Goal: Use online tool/utility: Utilize a website feature to perform a specific function

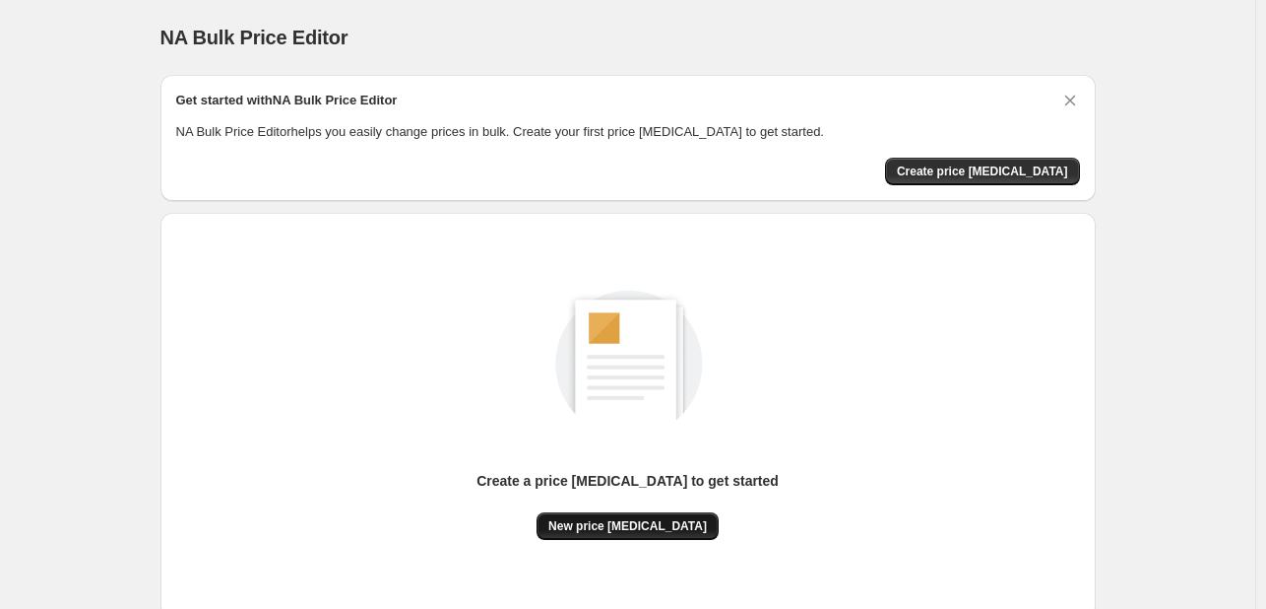
click at [607, 518] on span "New price [MEDICAL_DATA]" at bounding box center [628, 526] width 159 height 16
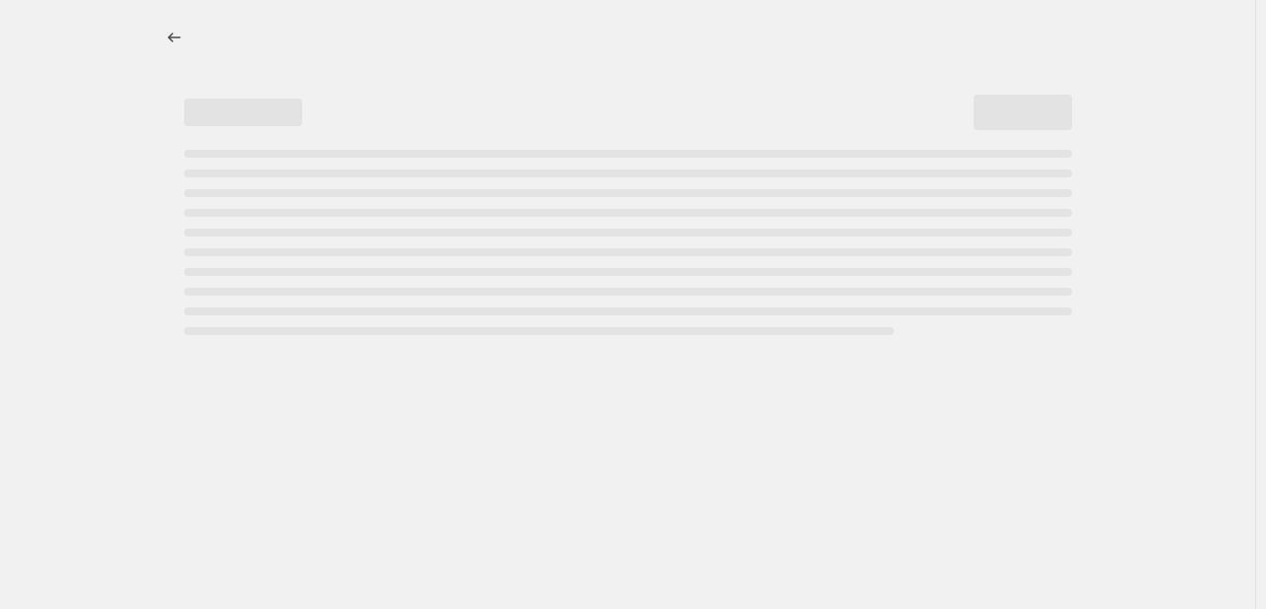
select select "percentage"
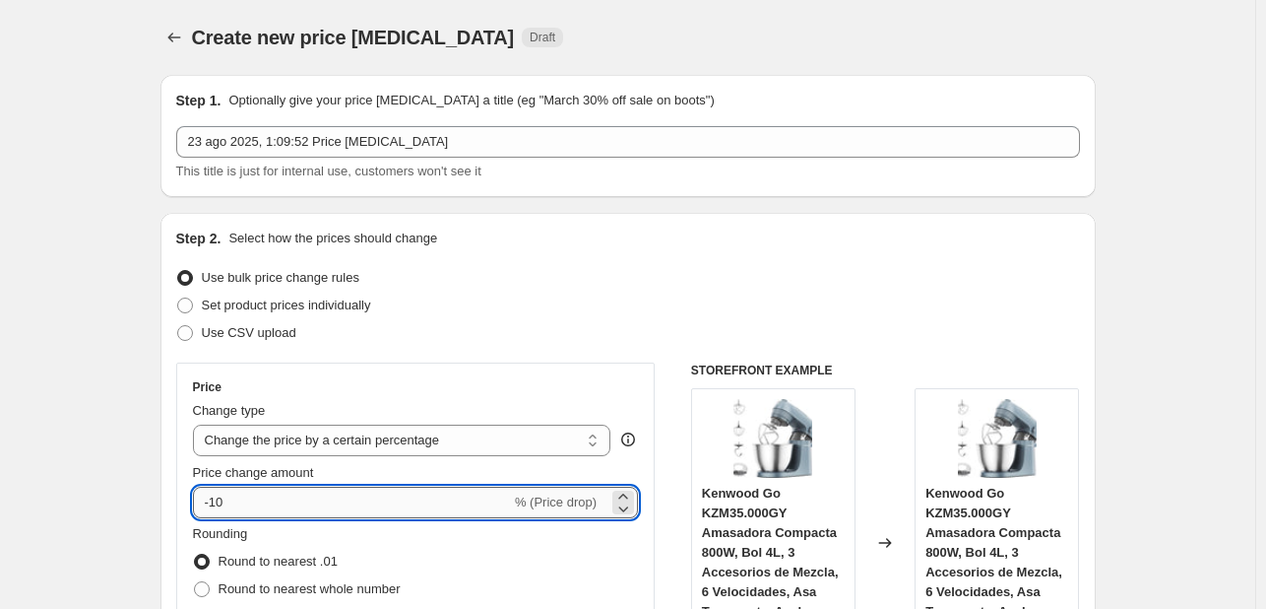
click at [334, 505] on input "-10" at bounding box center [352, 502] width 318 height 32
type input "-1"
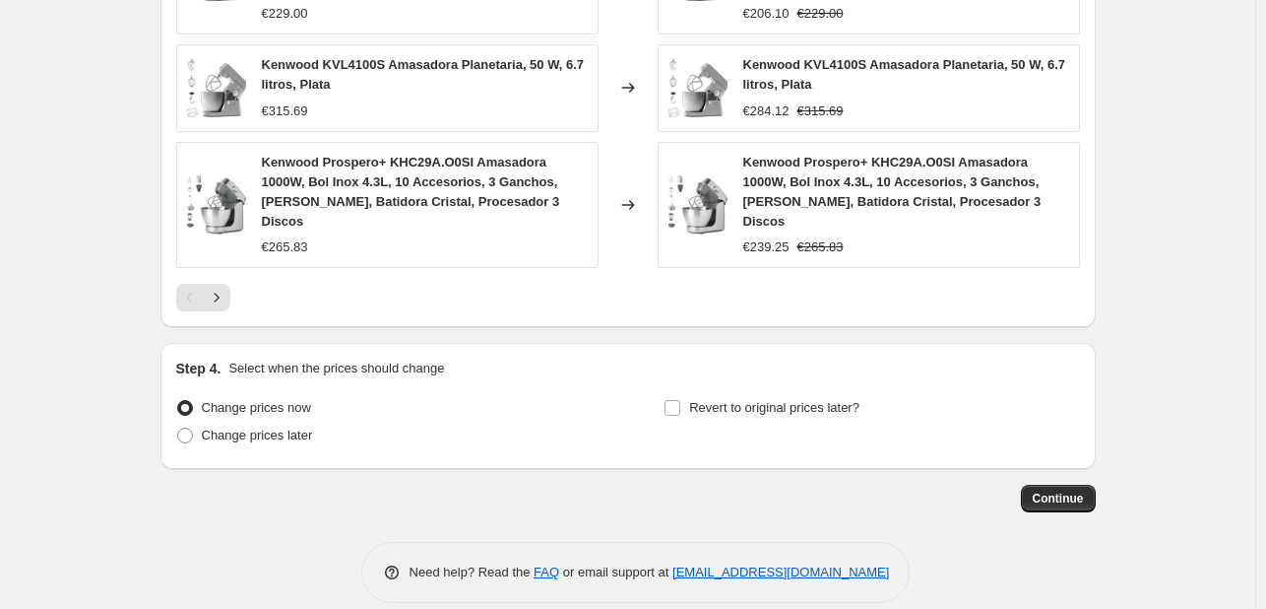
scroll to position [1528, 0]
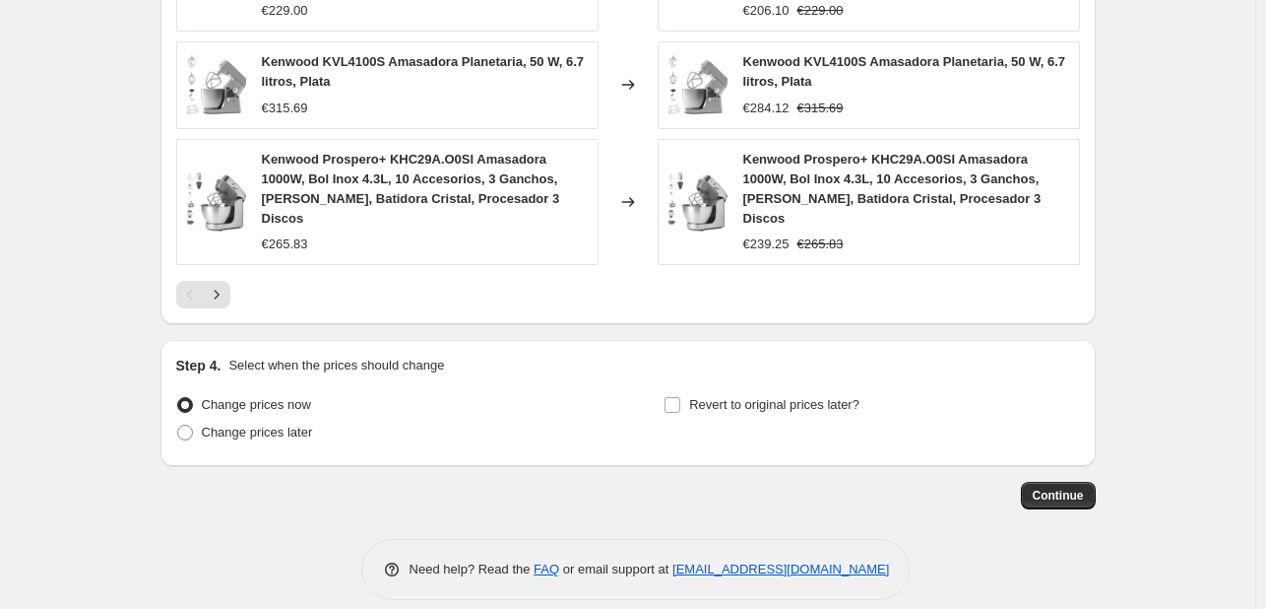
type input "-30"
click at [1082, 482] on button "Continue" at bounding box center [1058, 496] width 75 height 28
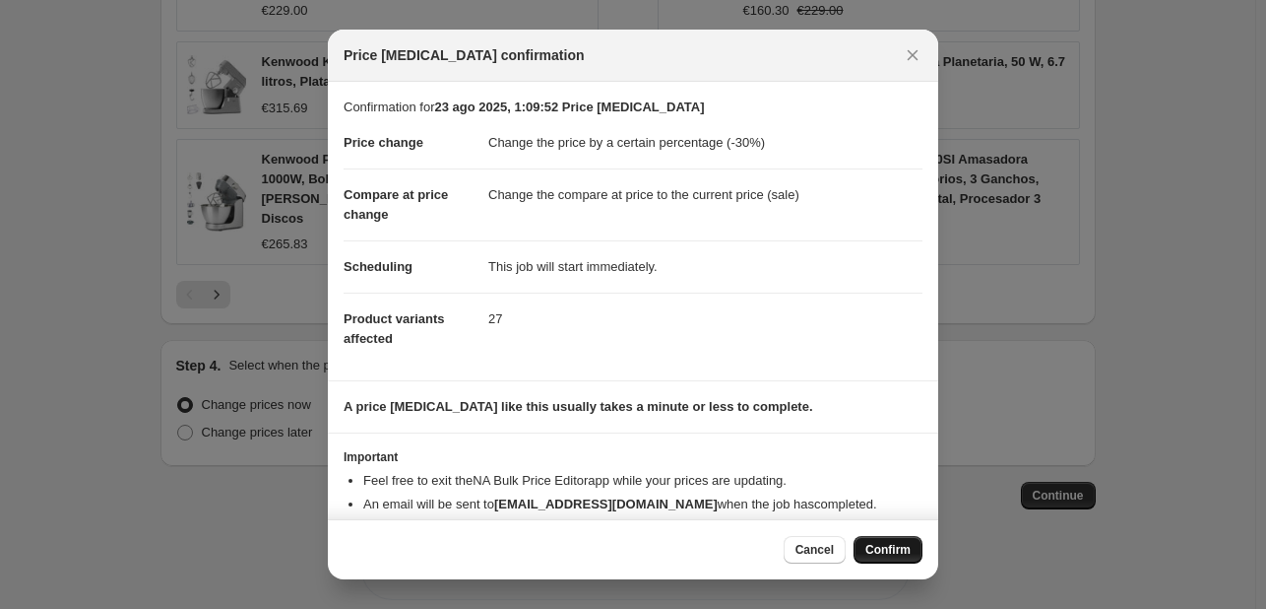
click at [906, 561] on button "Confirm" at bounding box center [888, 550] width 69 height 28
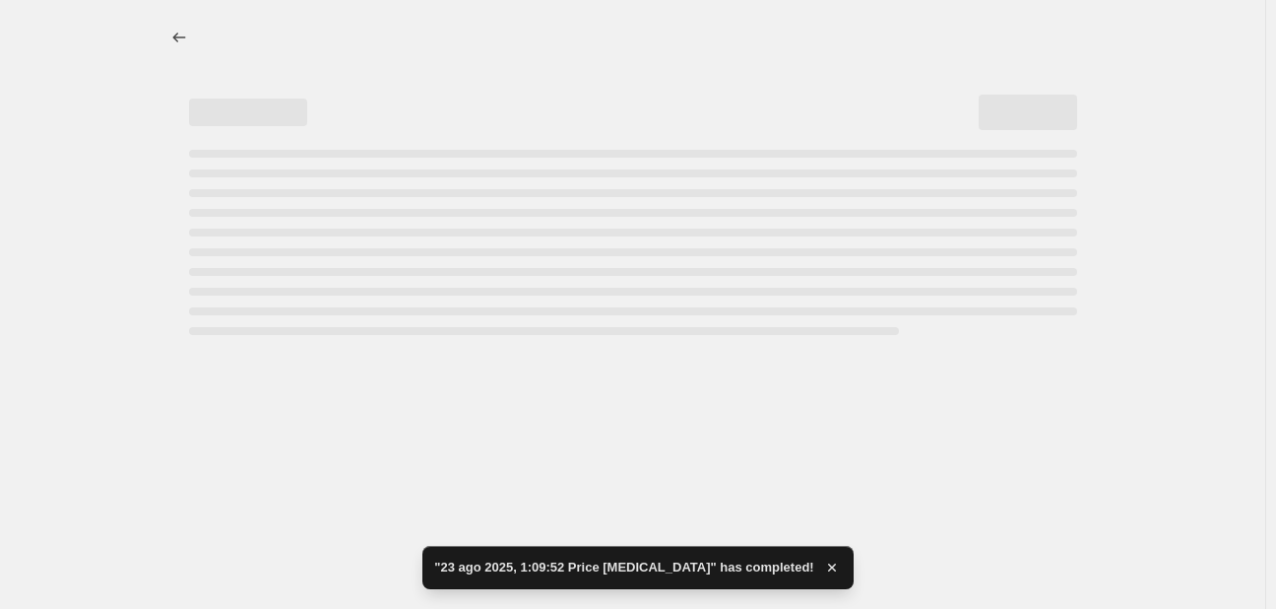
select select "percentage"
